Goal: Information Seeking & Learning: Learn about a topic

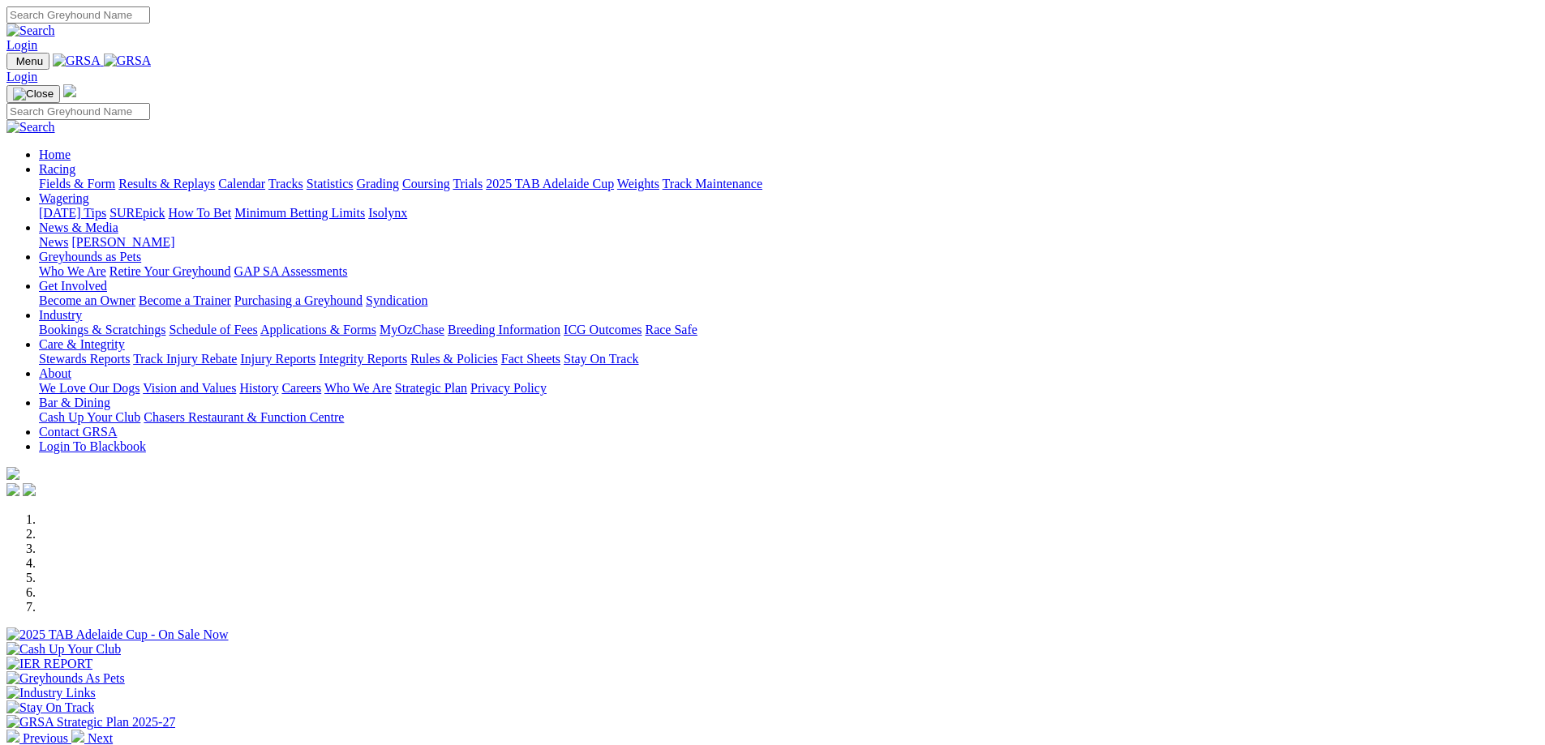
click at [89, 191] on link "Wagering" at bounding box center [64, 198] width 50 height 14
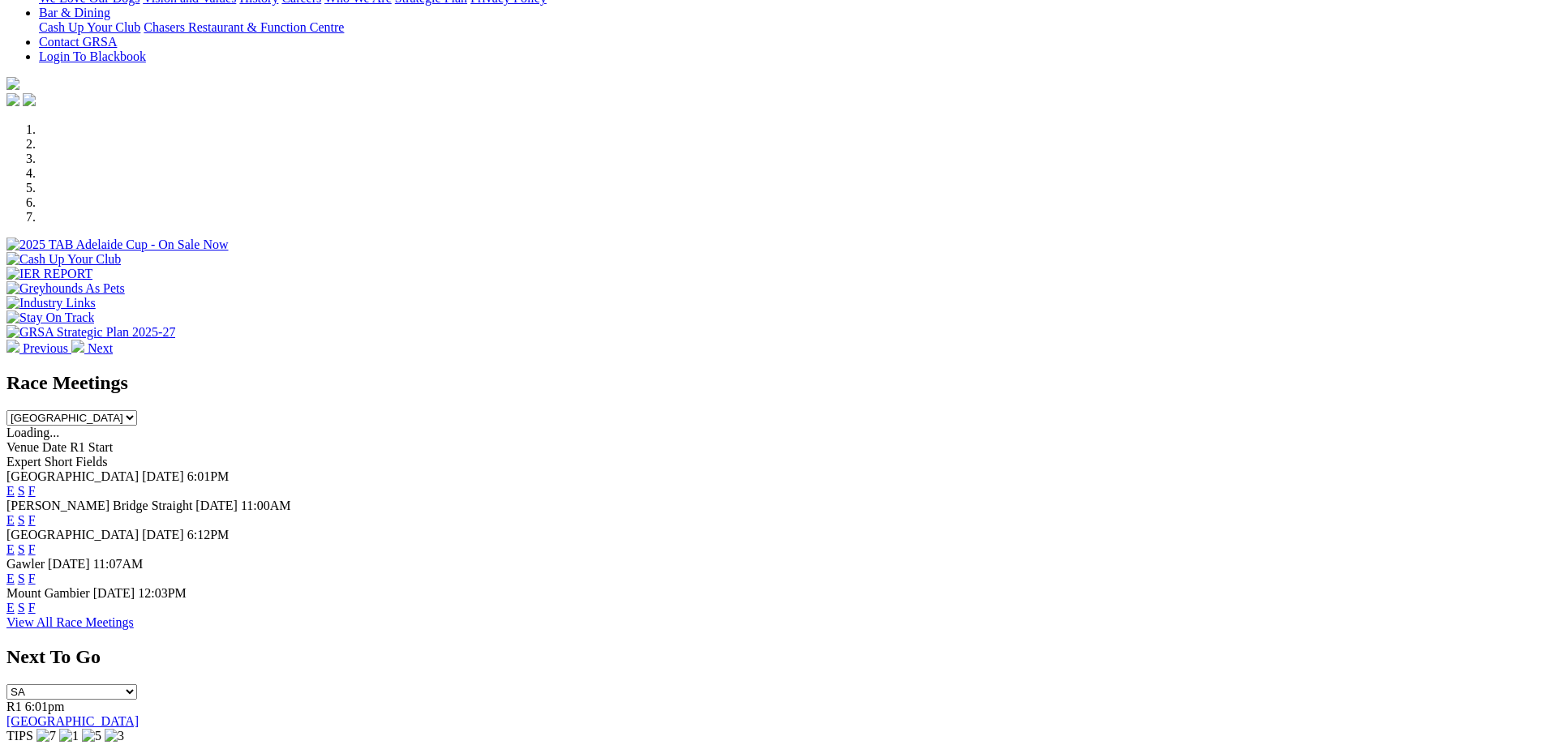
scroll to position [455, 0]
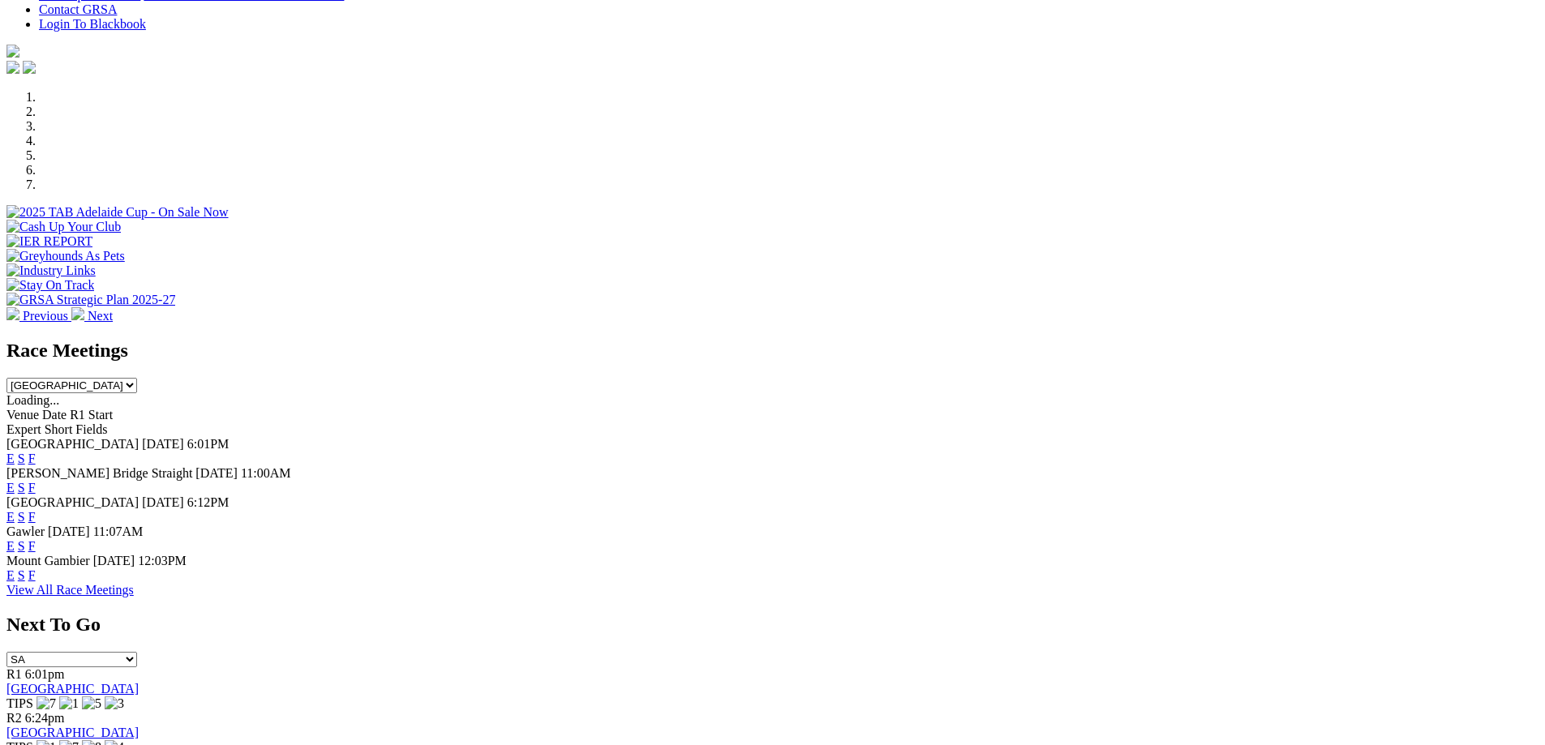
scroll to position [520, 0]
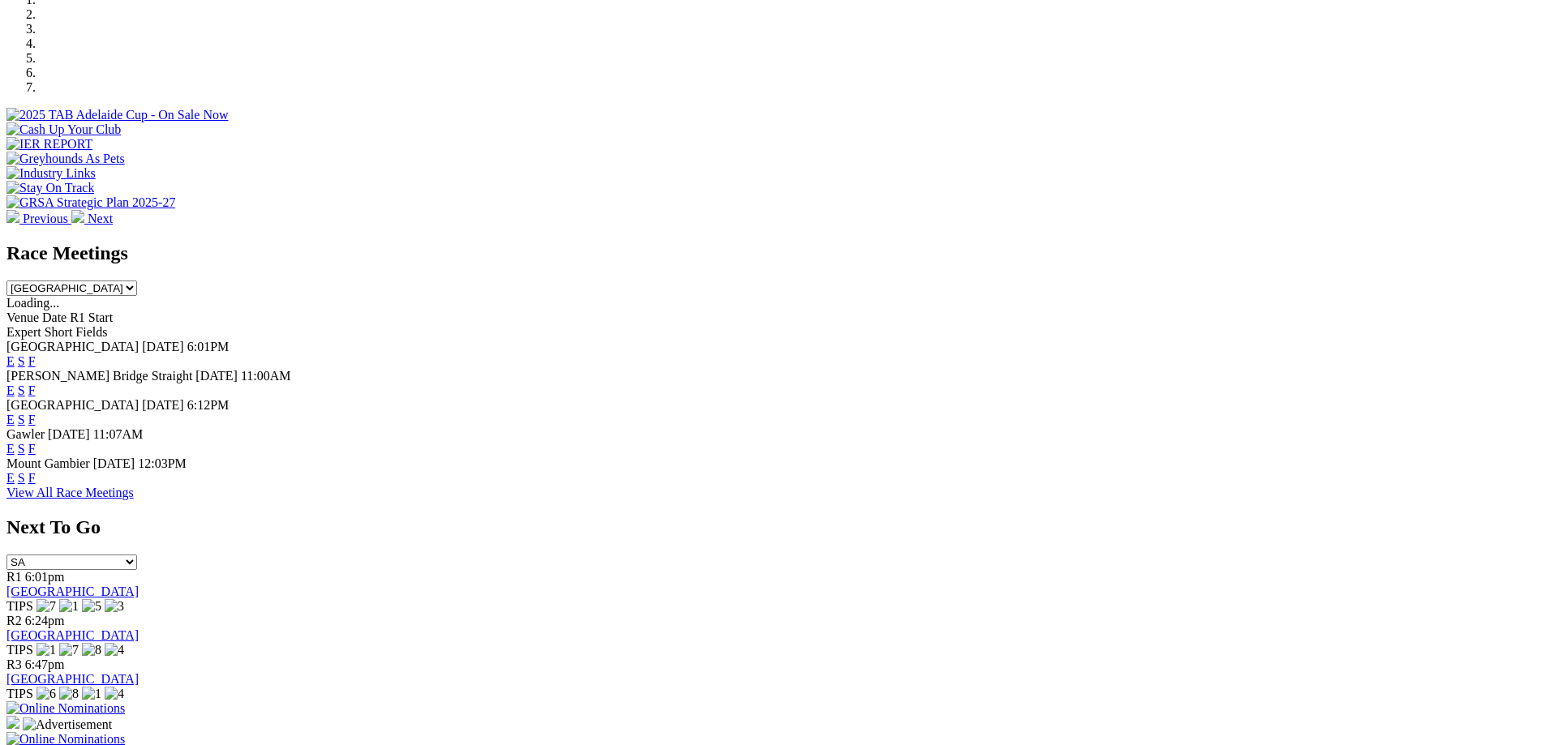
click at [137, 281] on select "South Australia New South Wales Northern Territory Queensland Tasmania Victoria…" at bounding box center [71, 288] width 131 height 15
click at [134, 500] on link "View All Race Meetings" at bounding box center [69, 493] width 127 height 14
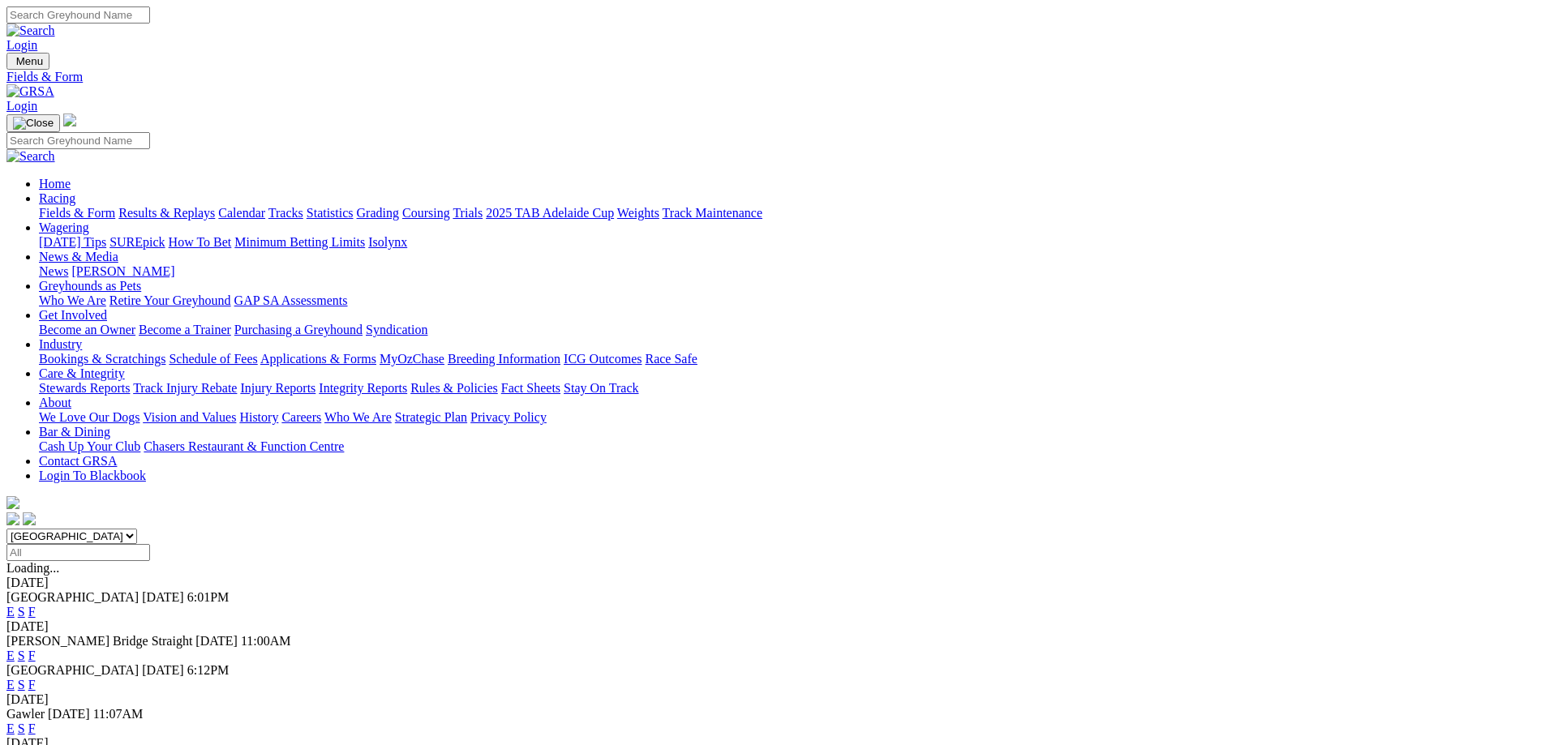
click at [265, 206] on link "Calendar" at bounding box center [241, 213] width 47 height 14
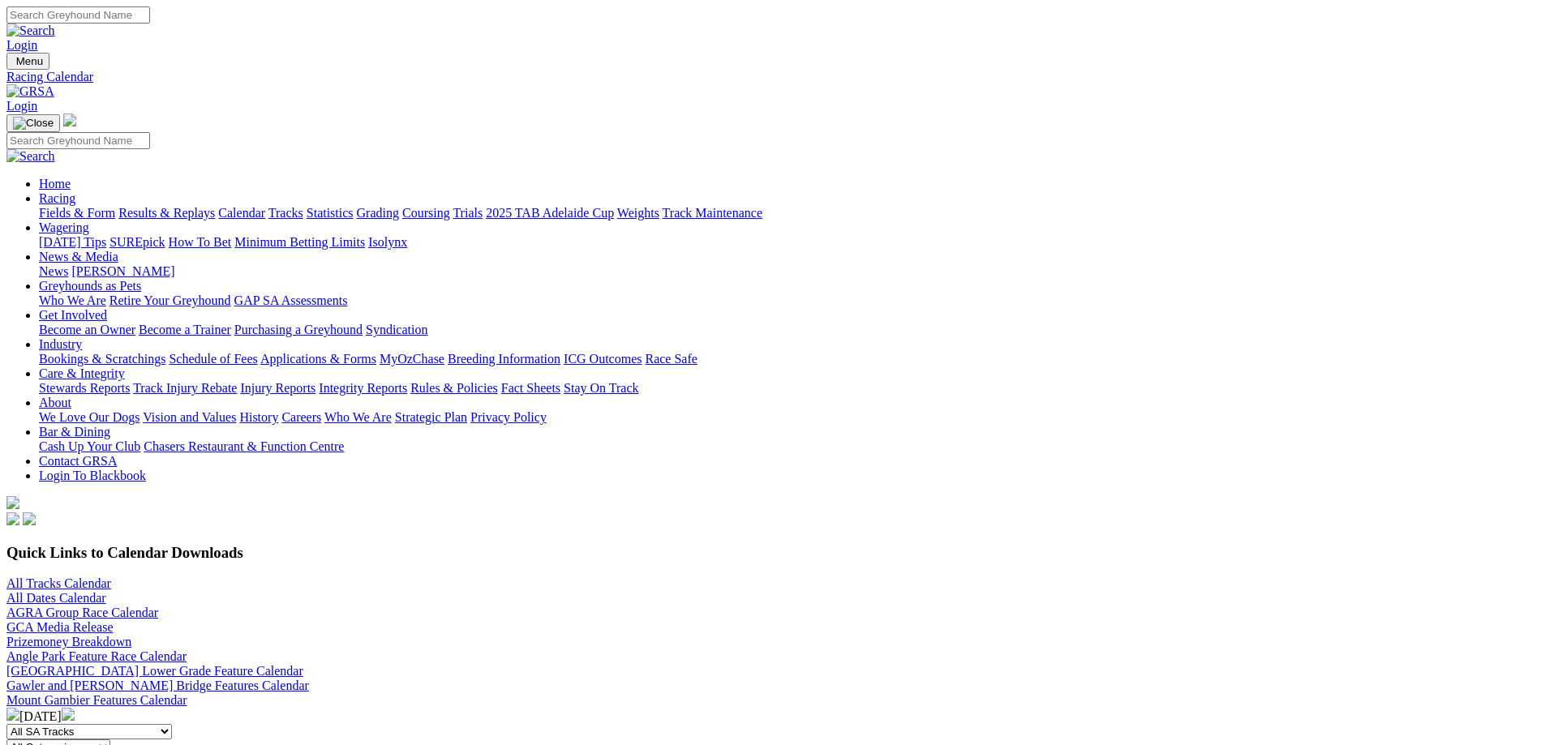
click at [75, 708] on img at bounding box center [68, 714] width 13 height 13
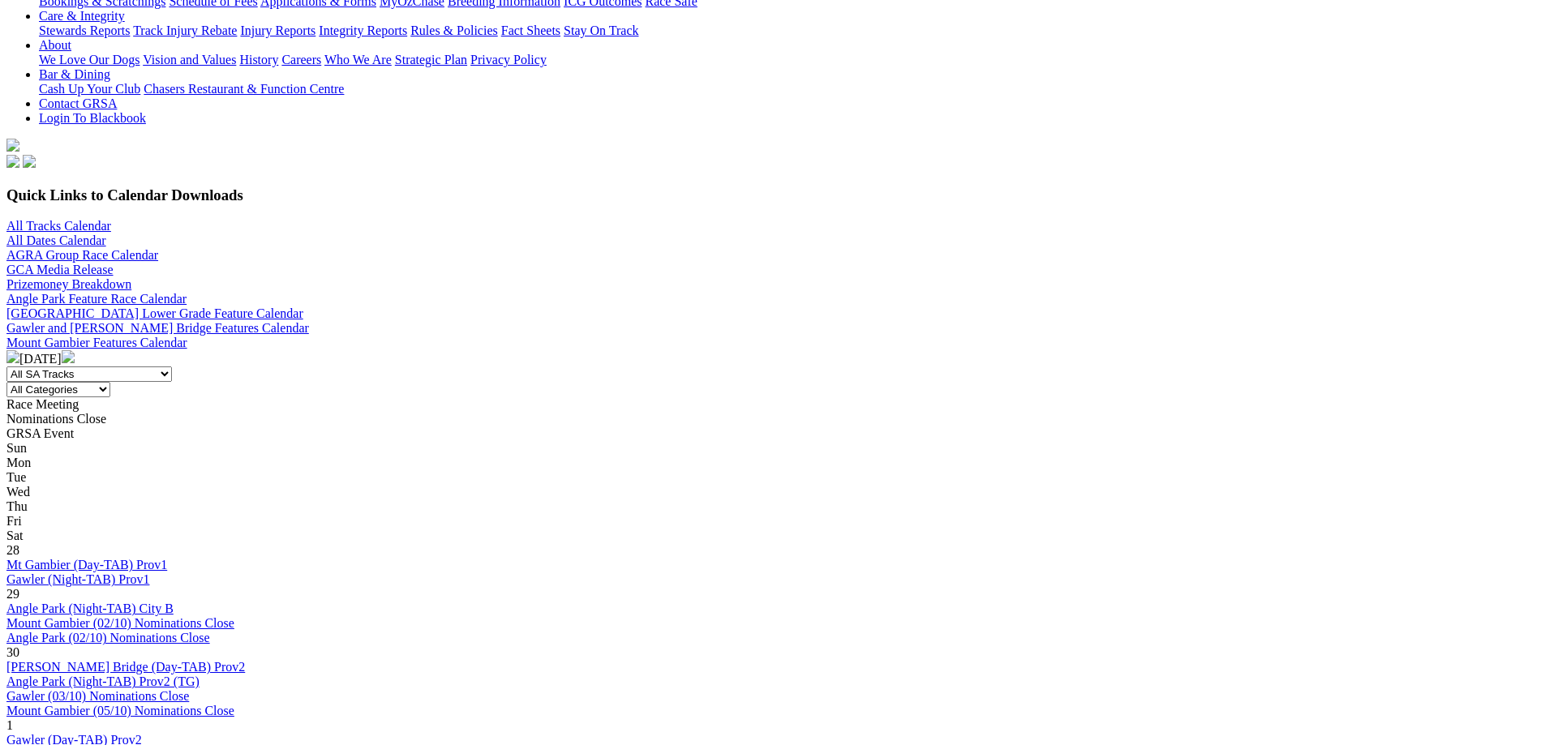
scroll to position [374, 0]
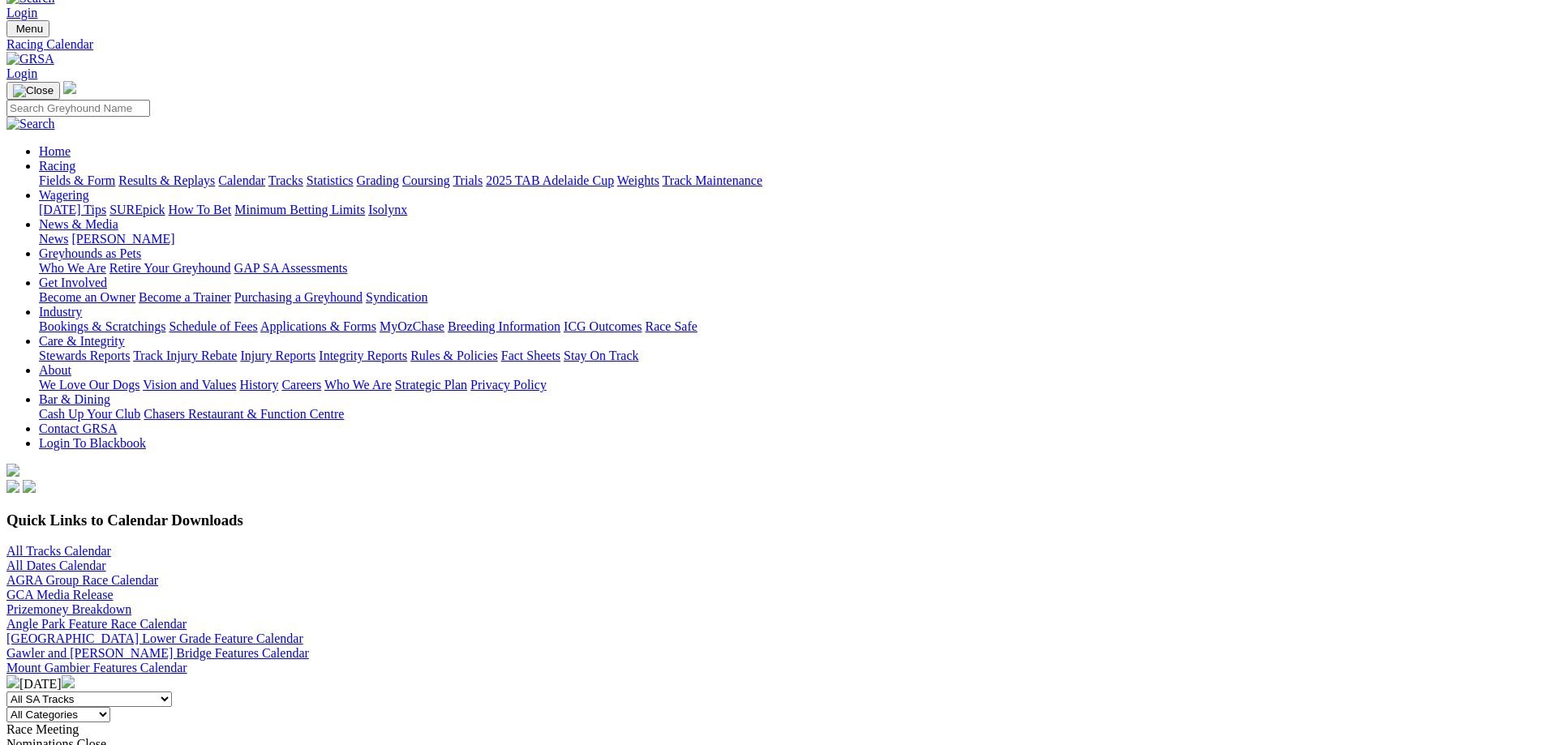
scroll to position [16, 0]
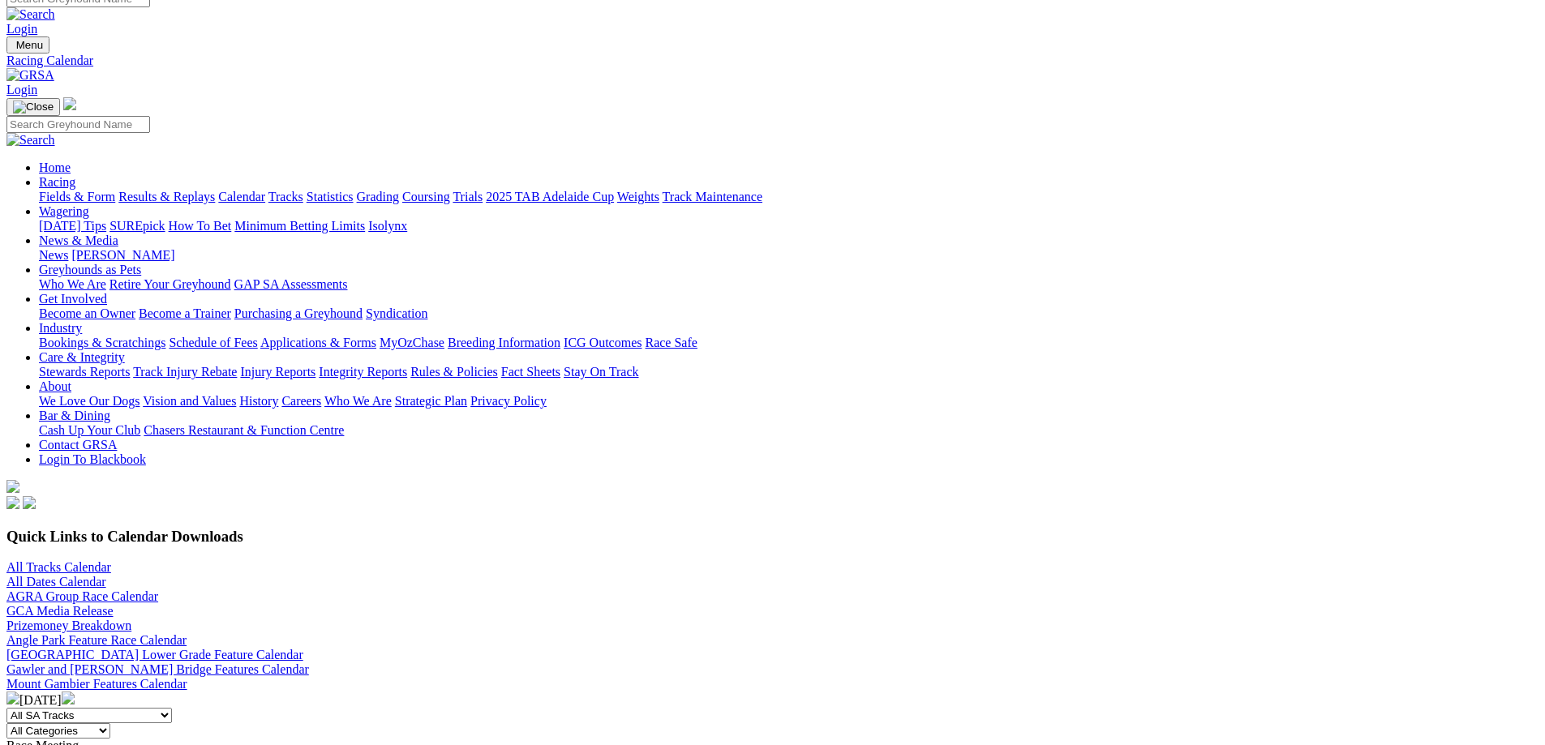
click at [19, 692] on img at bounding box center [12, 698] width 13 height 13
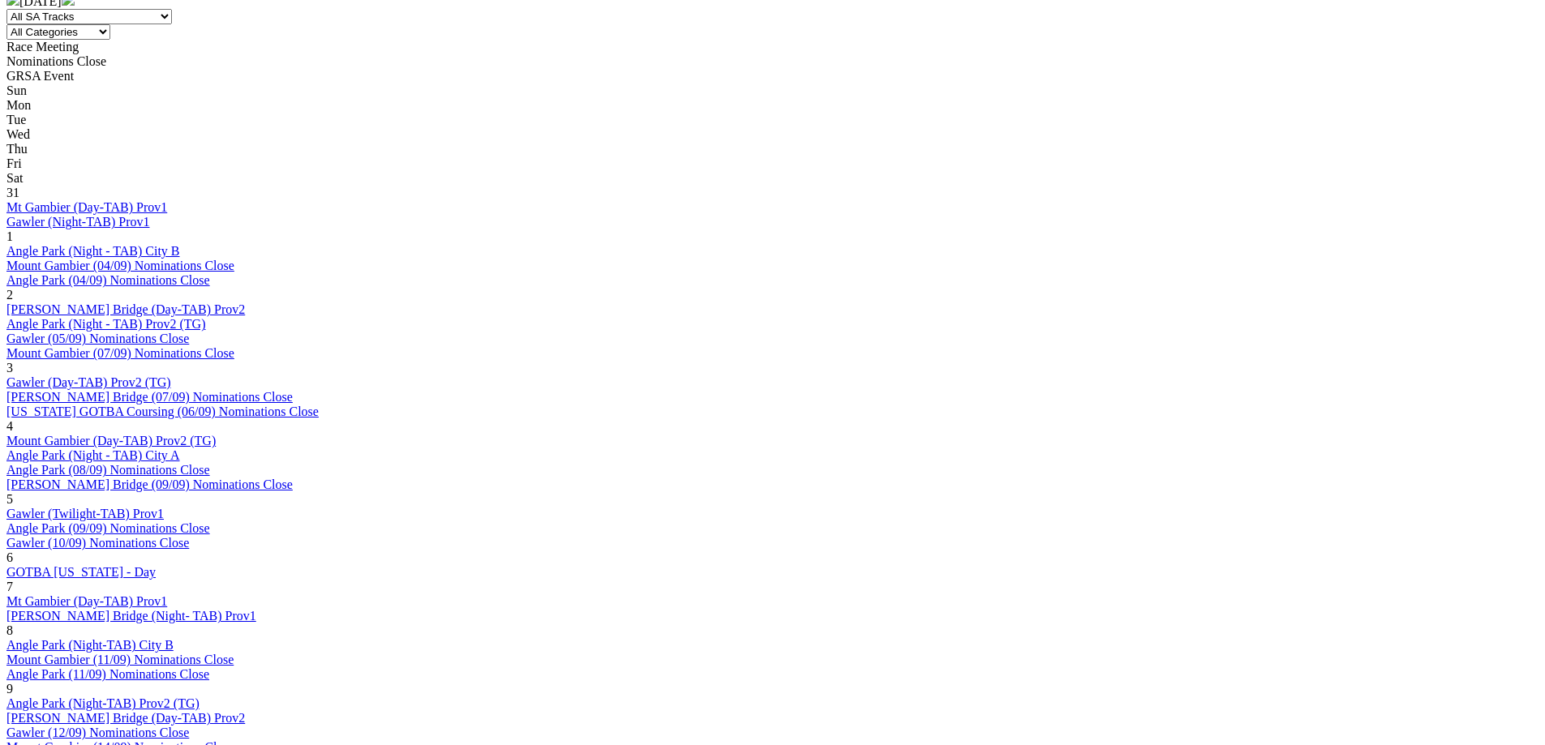
scroll to position [797, 0]
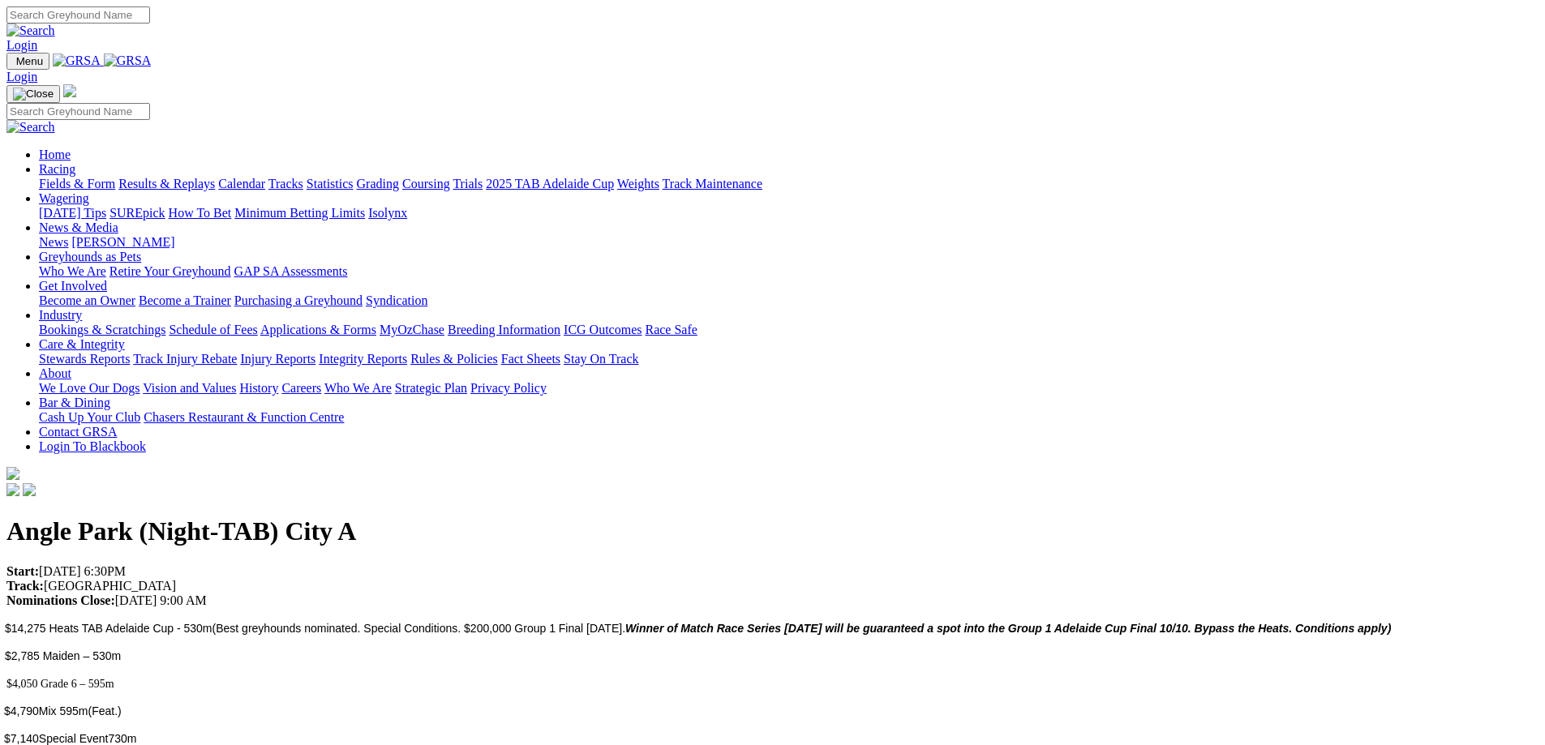
click at [448, 517] on div "Angle Park (Night-TAB) City A Start: [DATE] 6:30PM Track: [GEOGRAPHIC_DATA] Nom…" at bounding box center [772, 686] width 1532 height 339
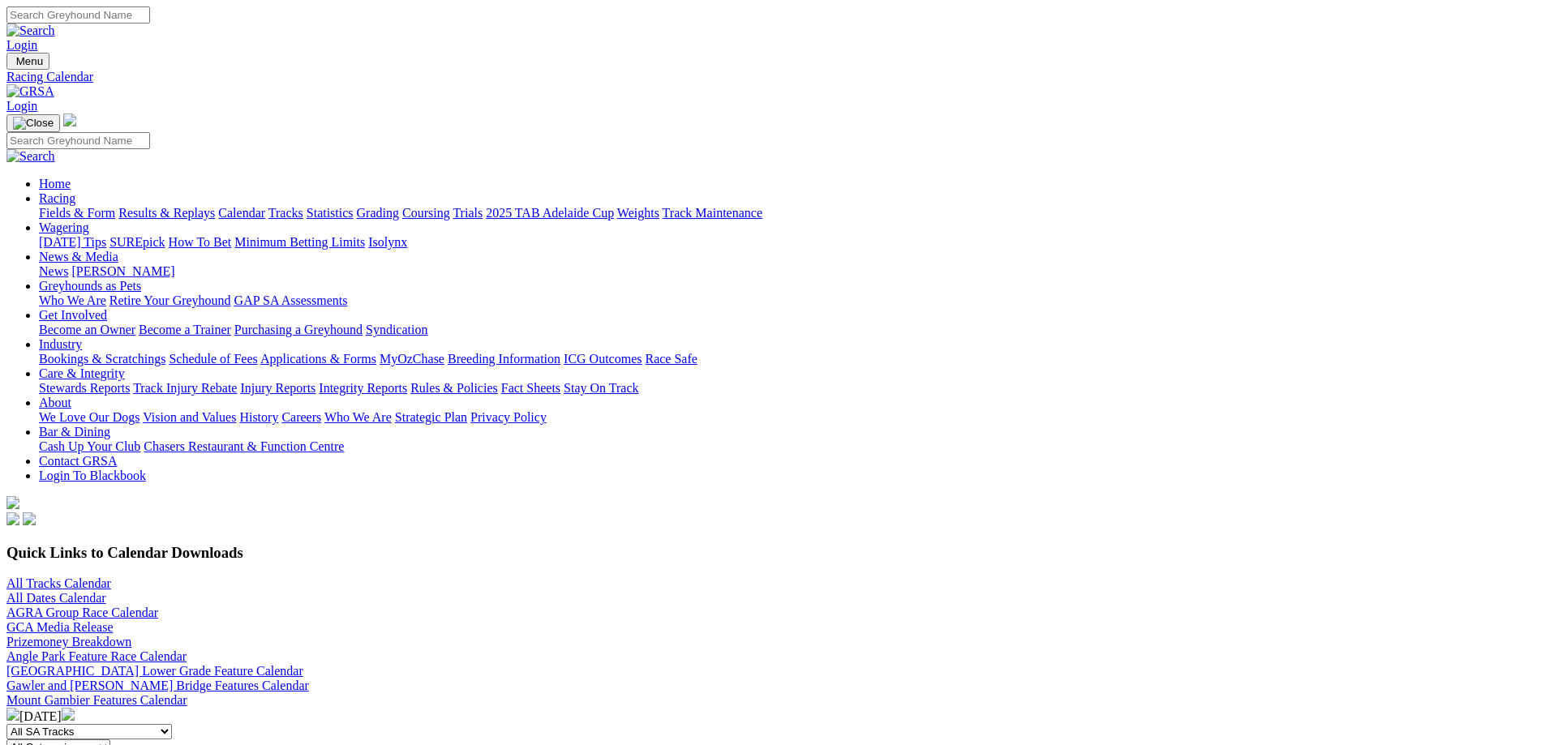
scroll to position [16, 0]
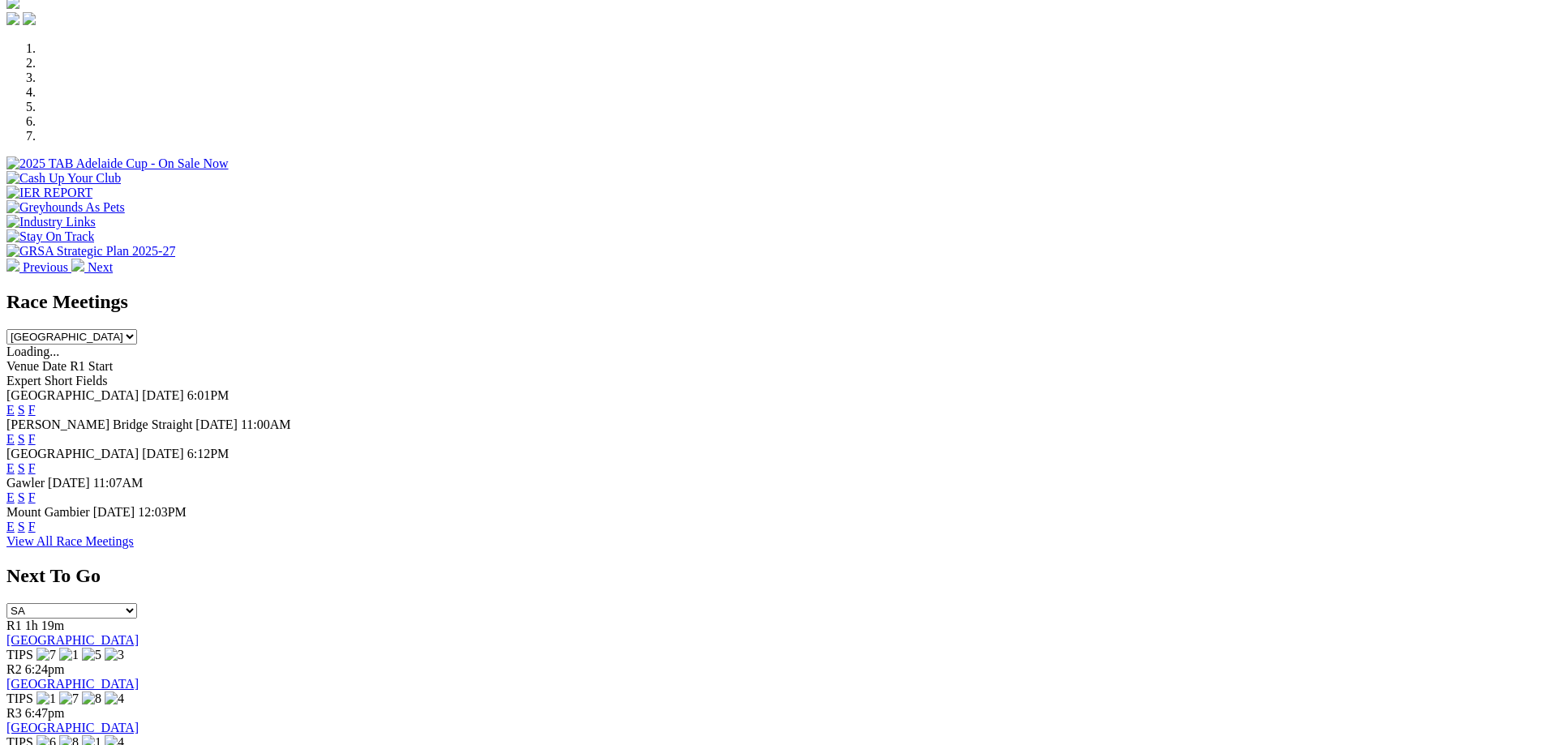
scroll to position [569, 0]
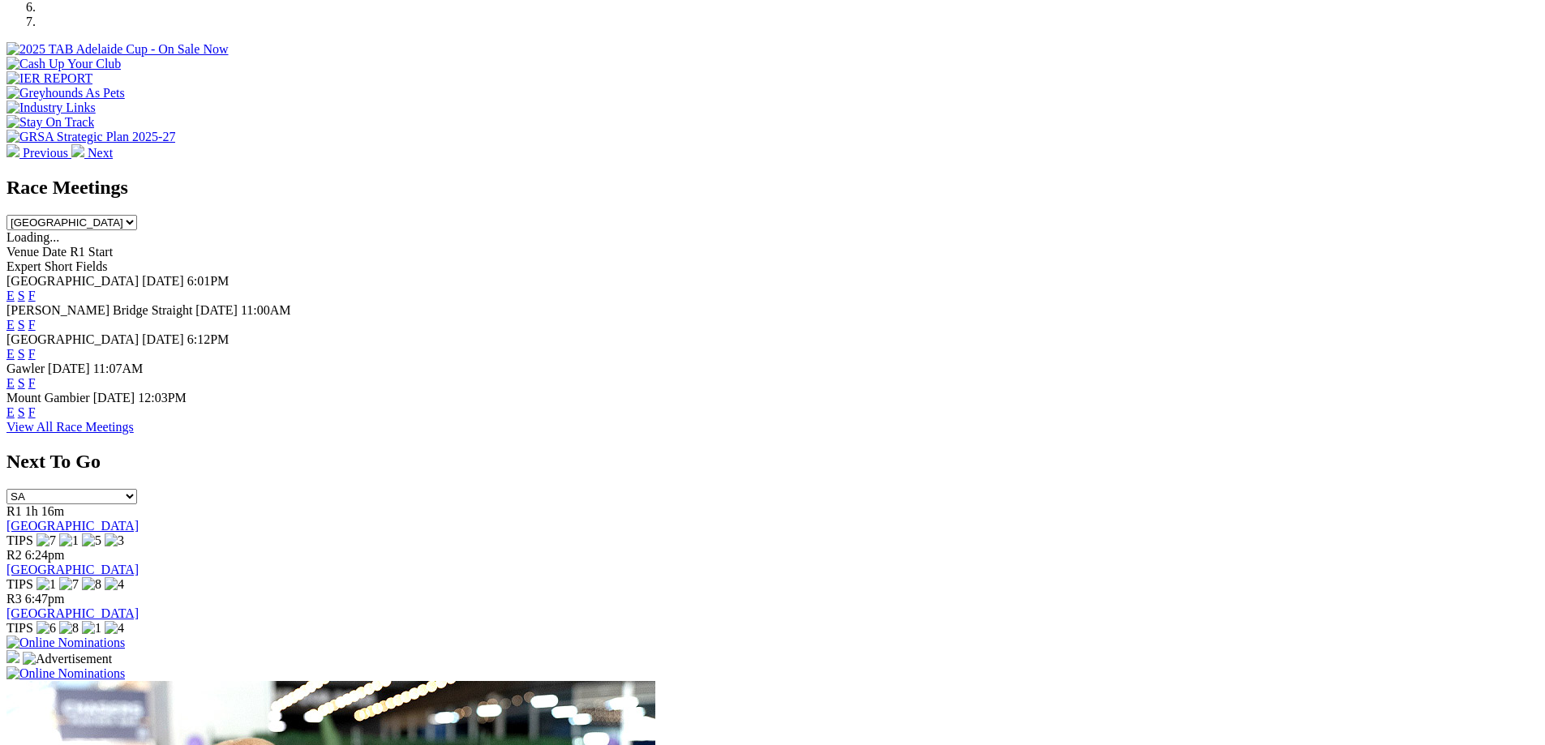
scroll to position [618, 0]
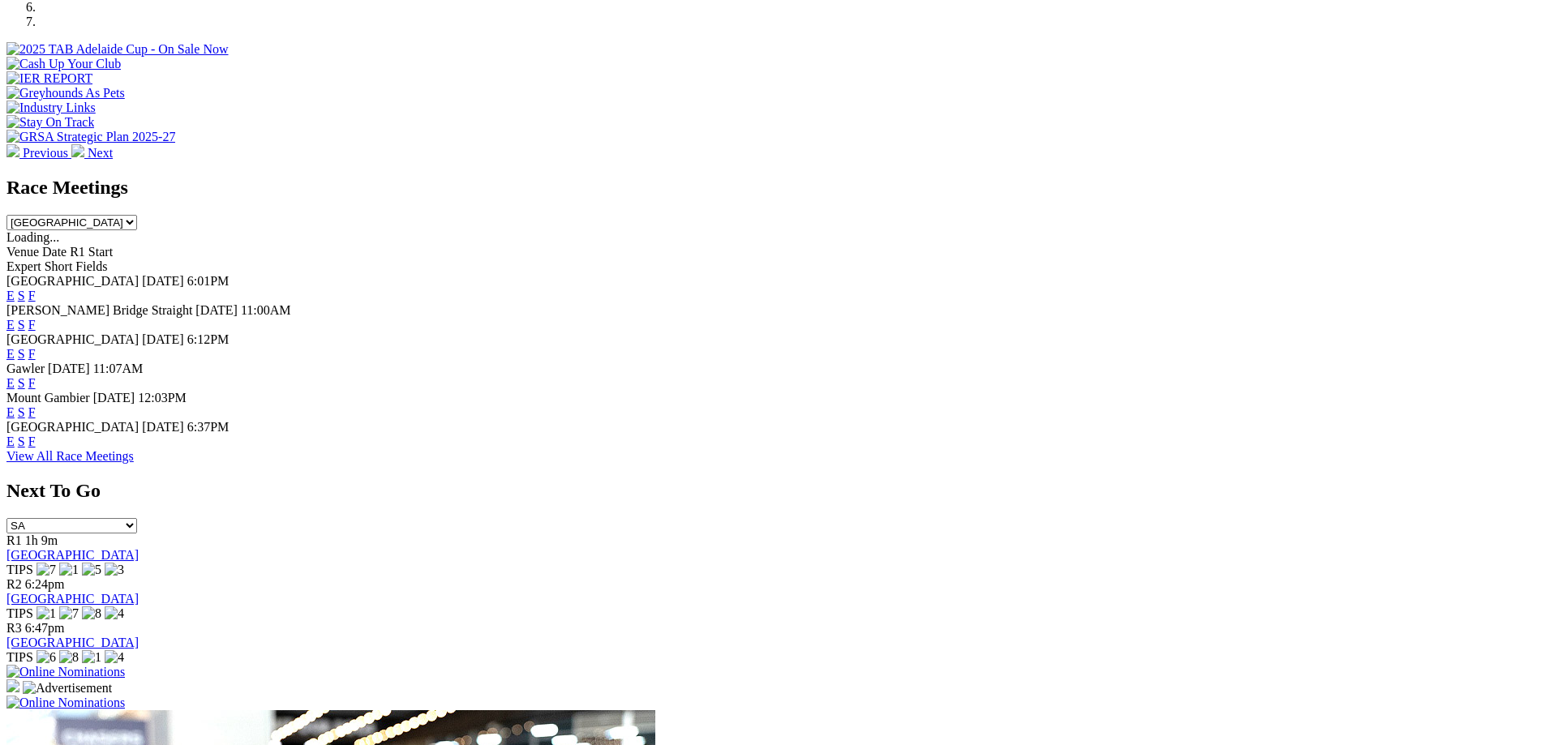
scroll to position [602, 0]
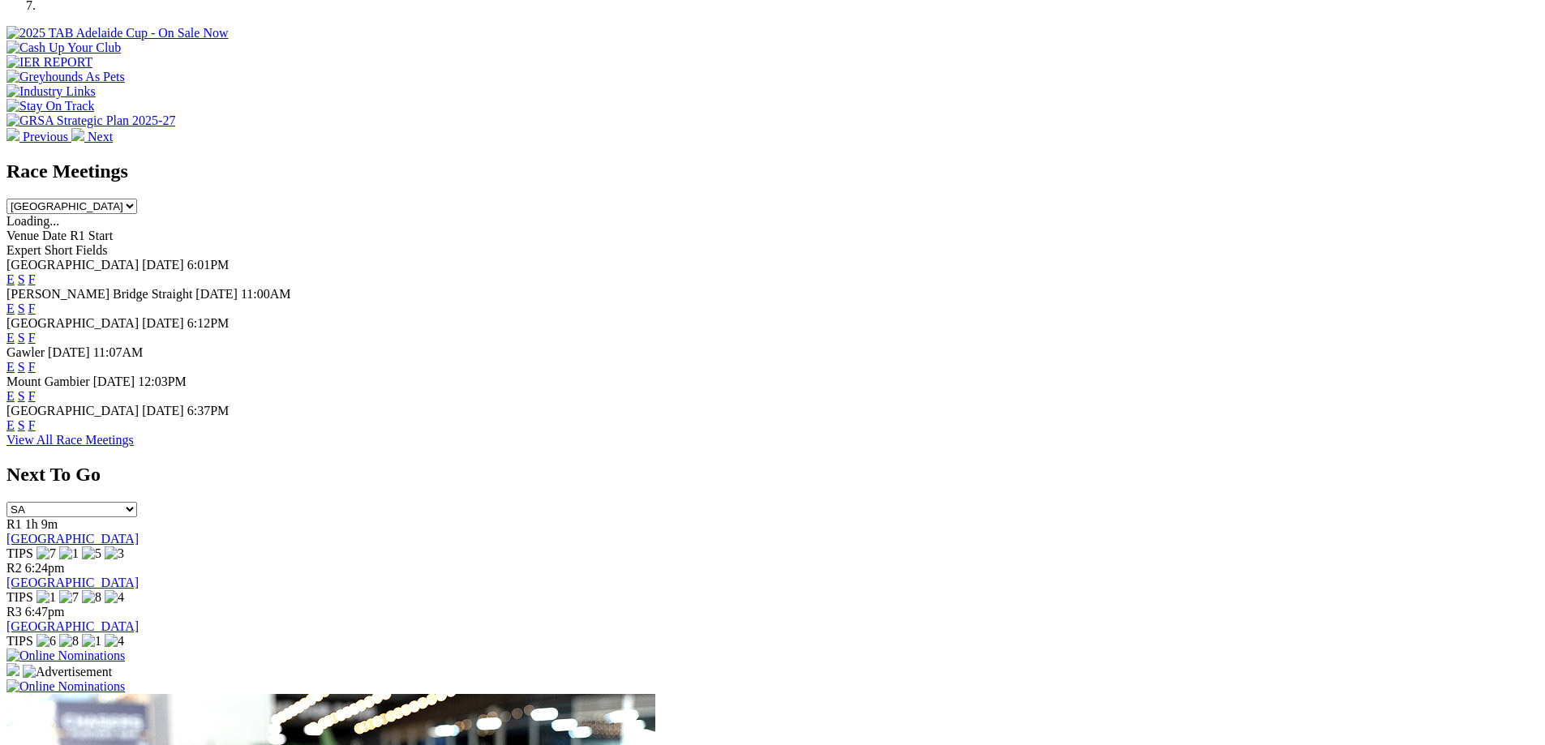
click at [15, 426] on link "E" at bounding box center [10, 426] width 8 height 14
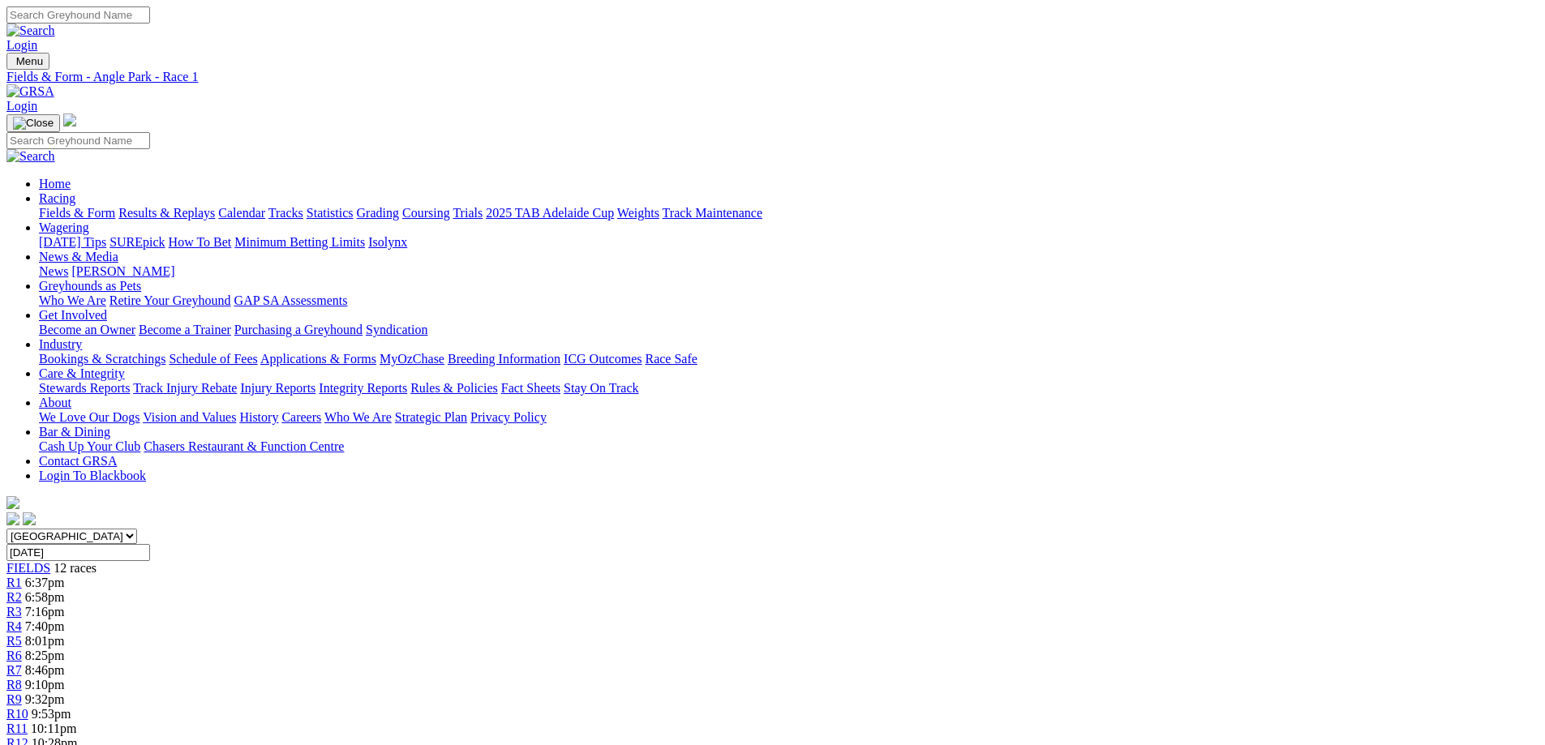
click at [1092, 707] on div "R10 9:53pm" at bounding box center [772, 714] width 1532 height 15
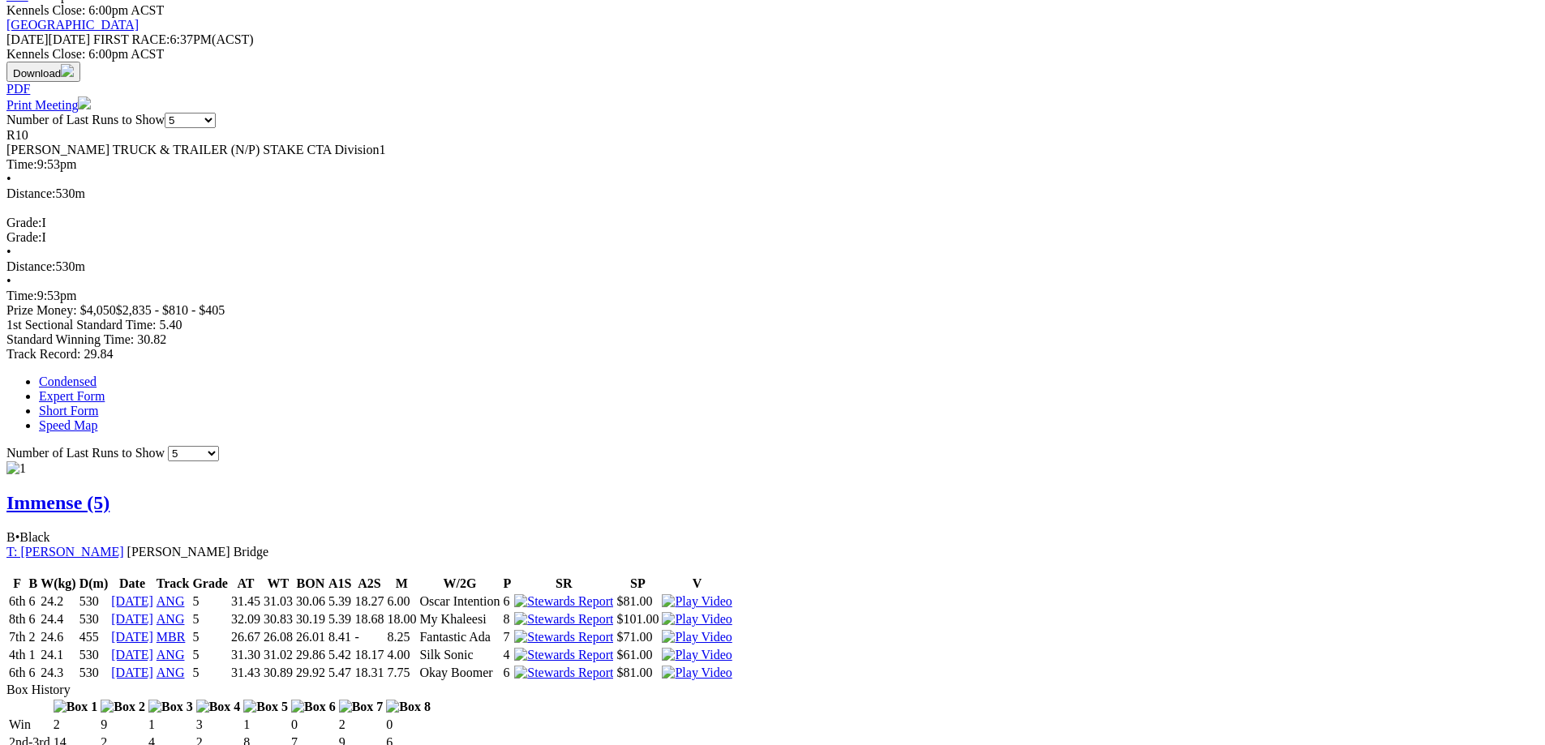
scroll to position [764, 0]
